Goal: Information Seeking & Learning: Learn about a topic

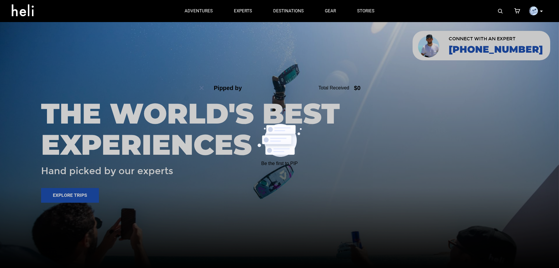
click at [502, 11] on img at bounding box center [500, 11] width 5 height 5
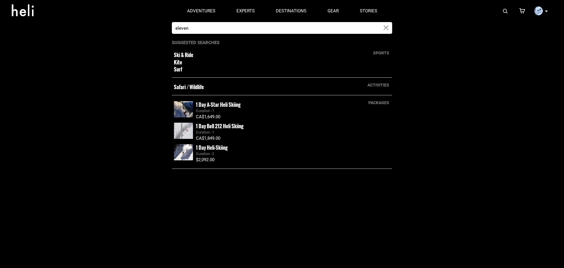
type input "eleven"
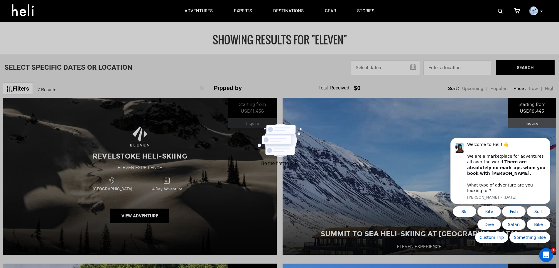
click at [86, 142] on div "Revelstoke Heli-Skiing Eleven Experience [GEOGRAPHIC_DATA] 4 Day Adventure View…" at bounding box center [140, 175] width 274 height 157
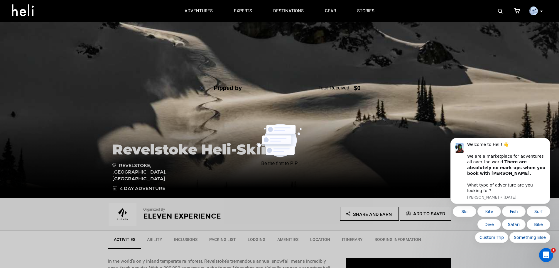
click at [498, 11] on img at bounding box center [500, 11] width 5 height 5
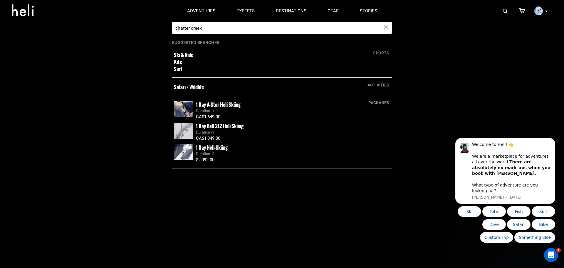
type input "chatter creek"
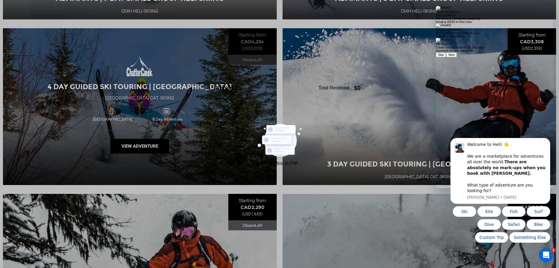
scroll to position [352, 0]
